Goal: Transaction & Acquisition: Purchase product/service

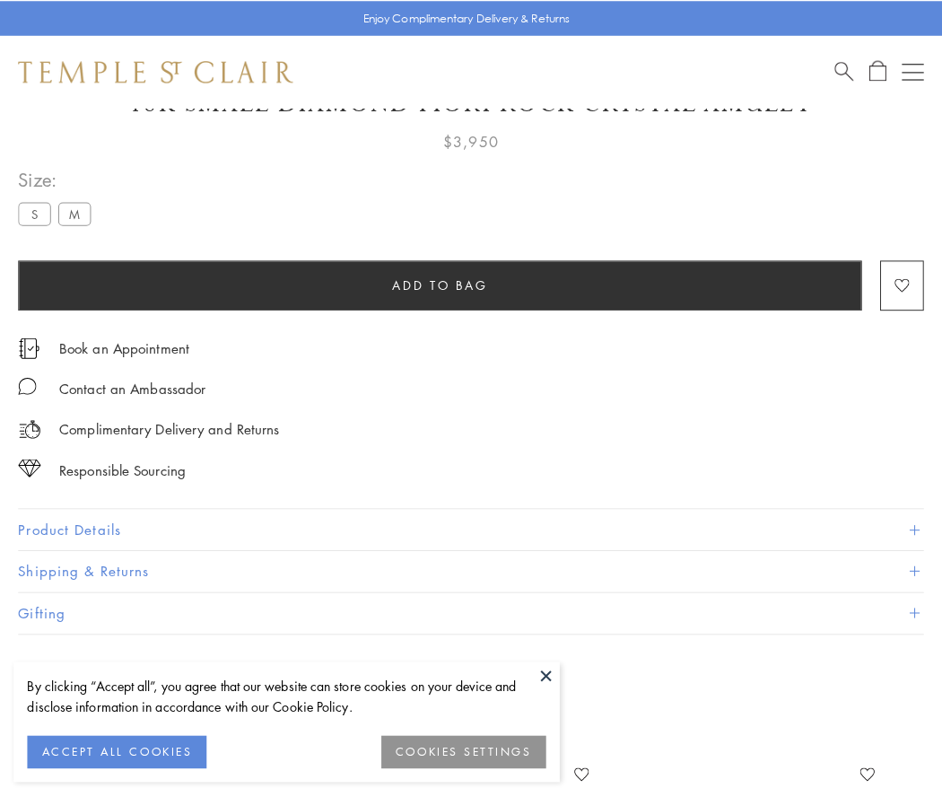
scroll to position [106, 0]
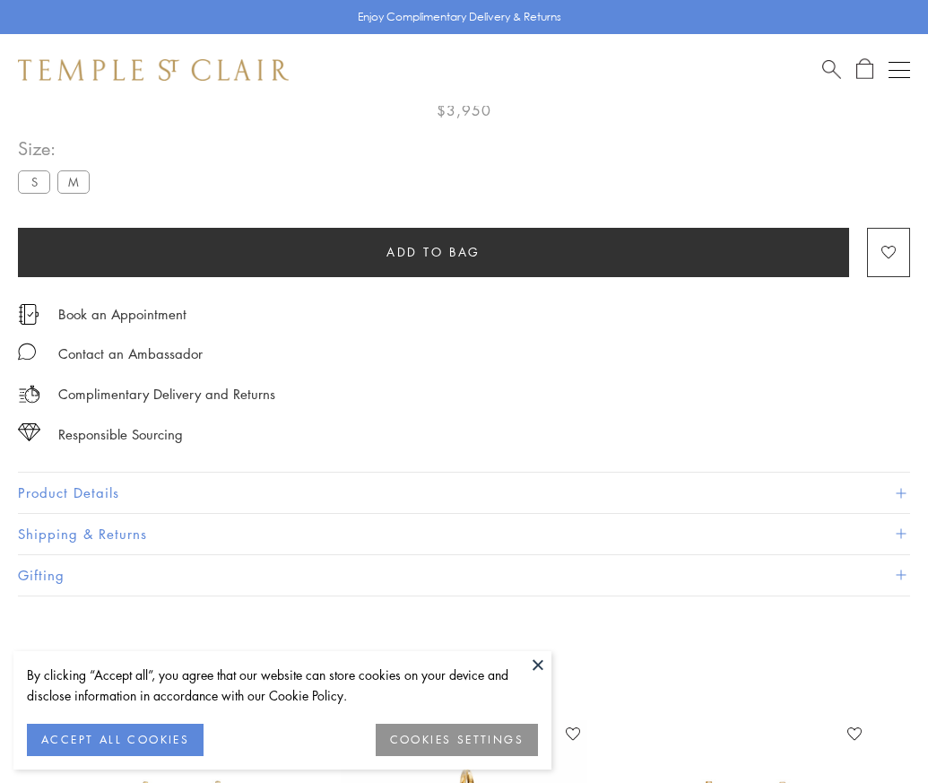
click at [433, 251] on span "Add to bag" at bounding box center [434, 252] width 94 height 20
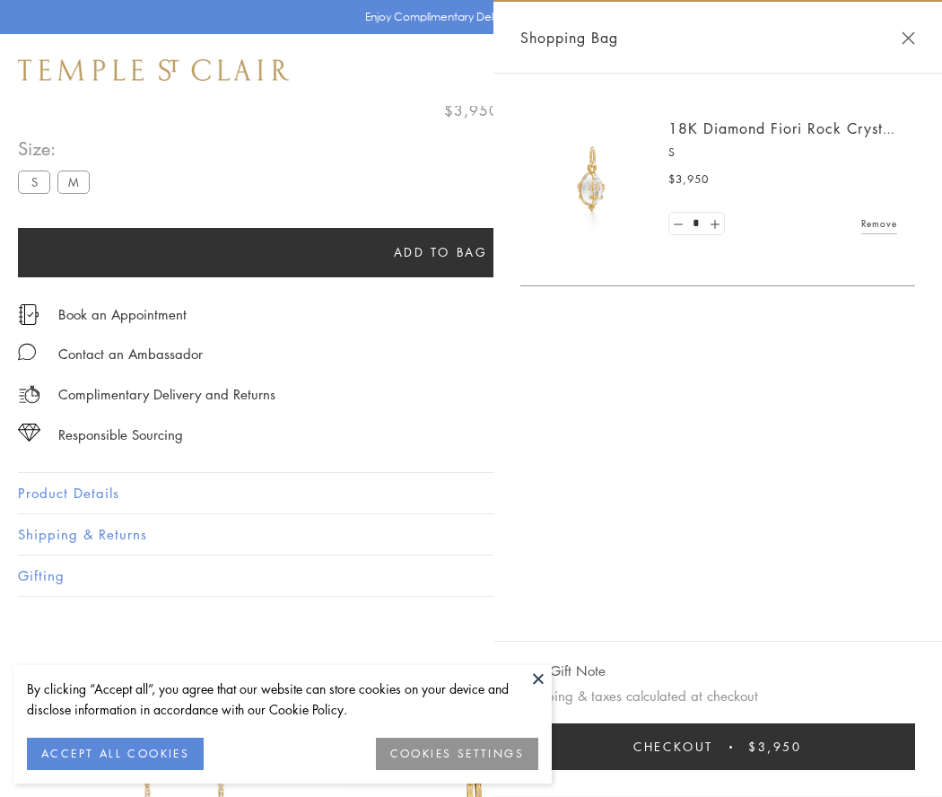
click at [780, 746] on button "Checkout $3,950" at bounding box center [717, 746] width 395 height 47
